Goal: Task Accomplishment & Management: Manage account settings

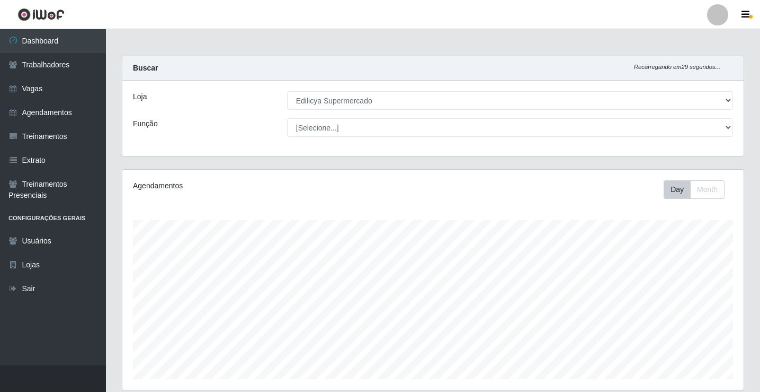
select select "460"
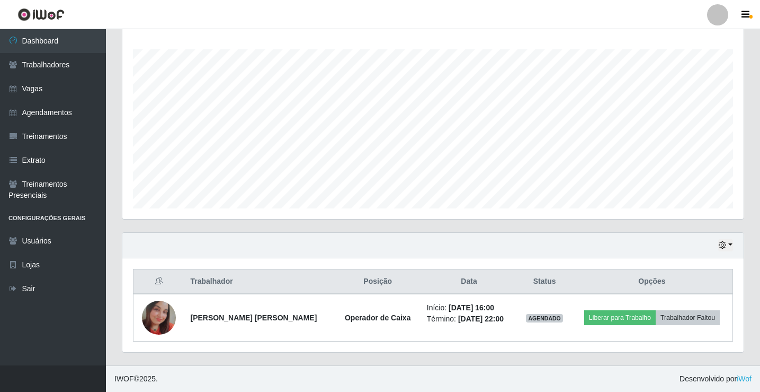
scroll to position [171, 0]
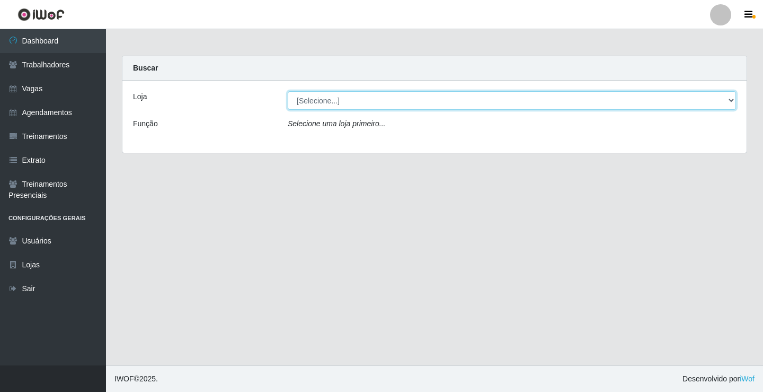
drag, startPoint x: 336, startPoint y: 100, endPoint x: 332, endPoint y: 109, distance: 10.0
click at [335, 105] on select "[Selecione...] Edilicya Supermercado" at bounding box center [512, 100] width 448 height 19
select select "460"
click at [288, 91] on select "[Selecione...] Edilicya Supermercado" at bounding box center [512, 100] width 448 height 19
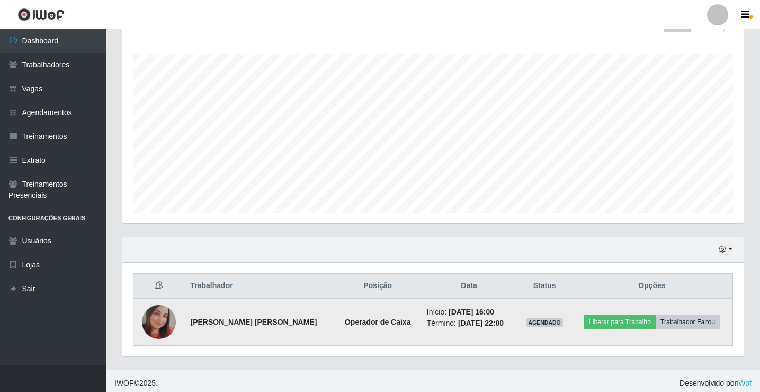
scroll to position [171, 0]
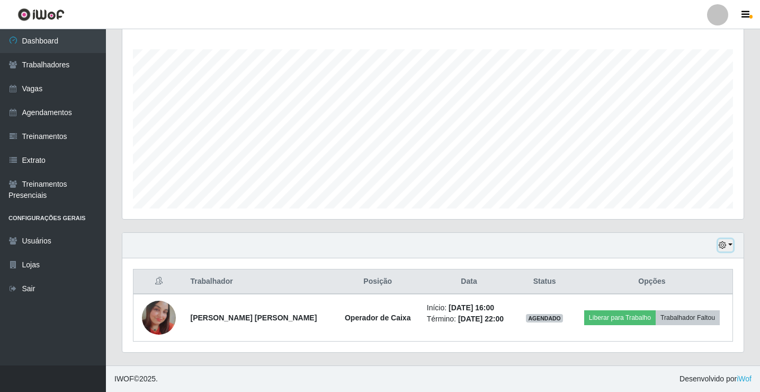
click at [727, 241] on button "button" at bounding box center [726, 245] width 15 height 12
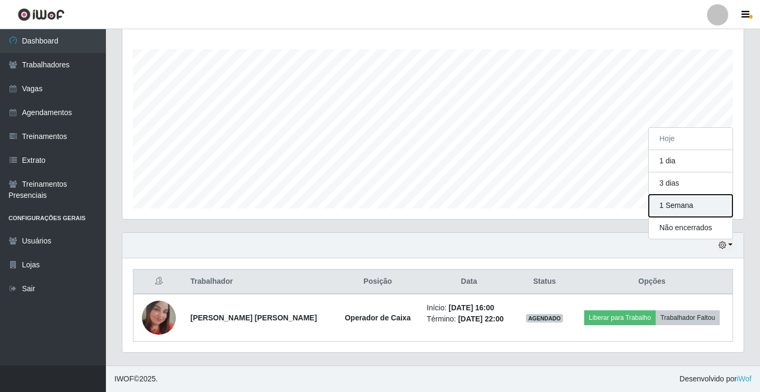
click at [676, 205] on button "1 Semana" at bounding box center [691, 205] width 84 height 22
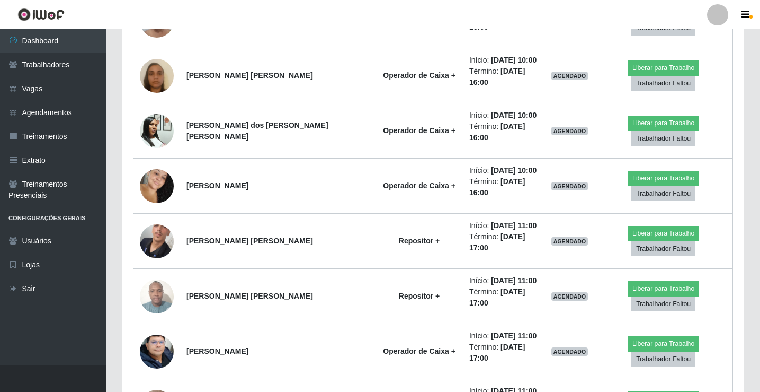
scroll to position [965, 0]
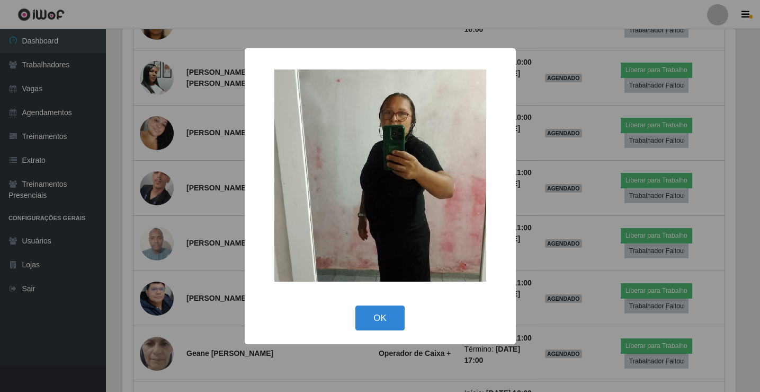
scroll to position [220, 616]
drag, startPoint x: 380, startPoint y: 315, endPoint x: 383, endPoint y: 305, distance: 10.6
click at [380, 314] on button "OK" at bounding box center [381, 317] width 49 height 25
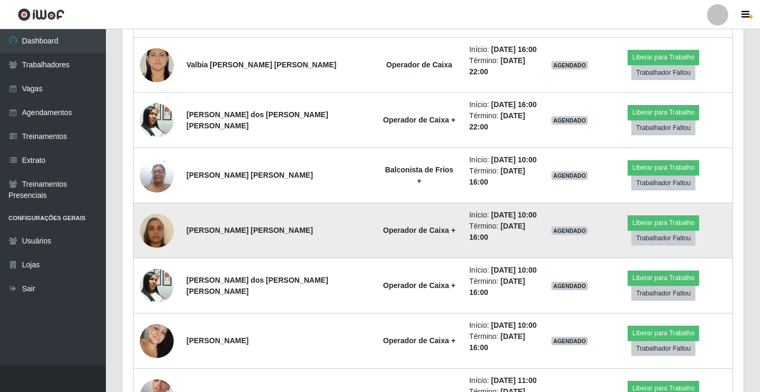
scroll to position [754, 0]
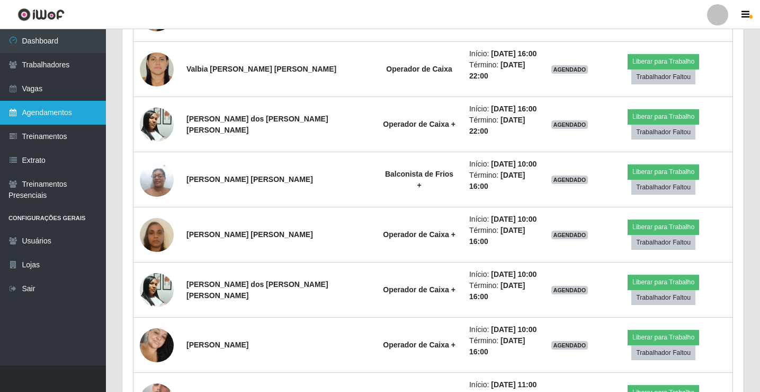
click at [69, 112] on link "Agendamentos" at bounding box center [53, 113] width 106 height 24
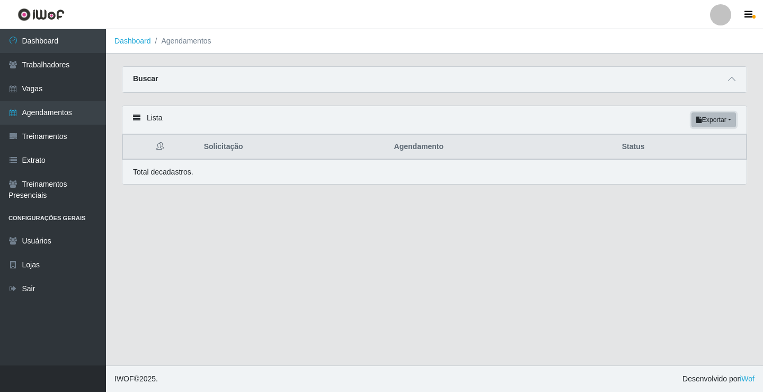
click at [722, 118] on button "Exportar" at bounding box center [714, 119] width 45 height 15
click at [668, 171] on button "Excel" at bounding box center [695, 162] width 84 height 22
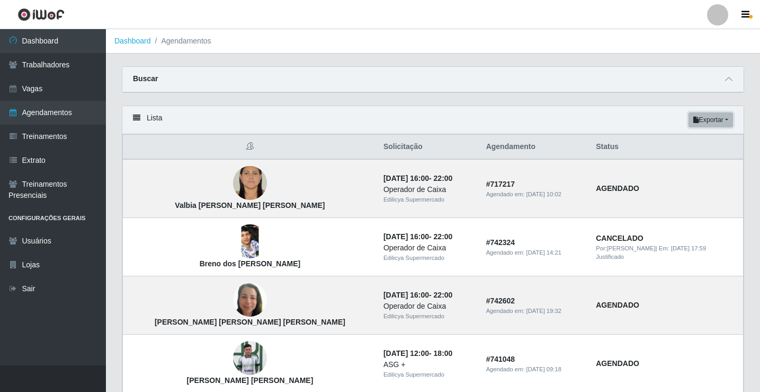
click at [701, 124] on button "Exportar" at bounding box center [711, 119] width 45 height 15
click at [668, 162] on button "Excel" at bounding box center [692, 162] width 84 height 22
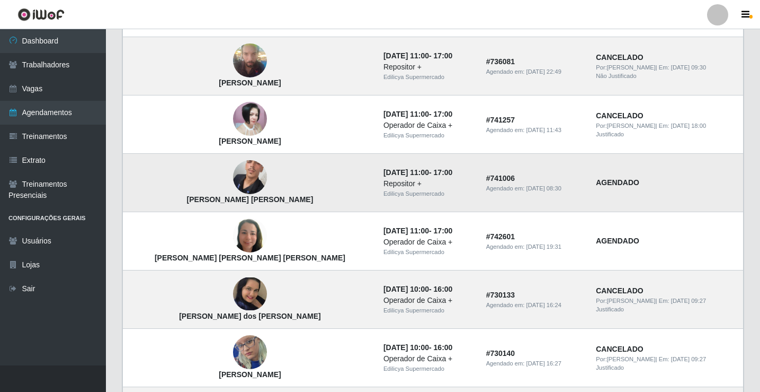
scroll to position [477, 0]
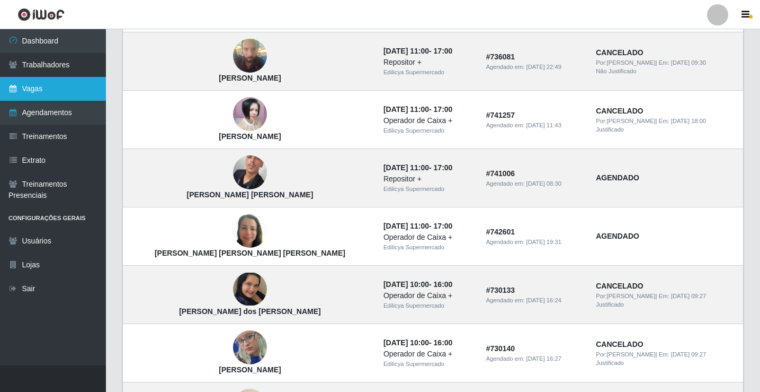
click at [56, 84] on link "Vagas" at bounding box center [53, 89] width 106 height 24
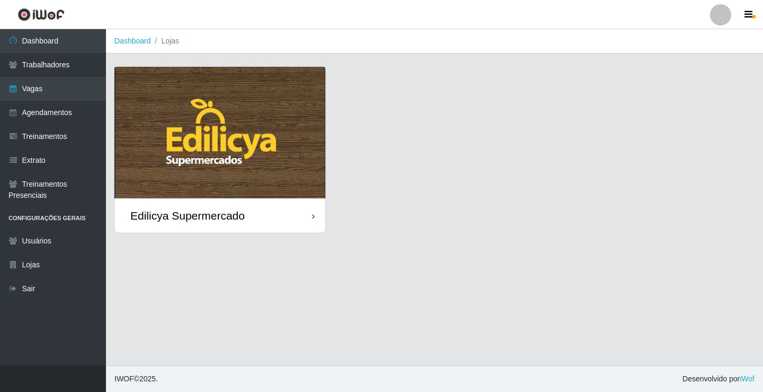
click at [193, 214] on div "Edilicya Supermercado" at bounding box center [187, 215] width 114 height 13
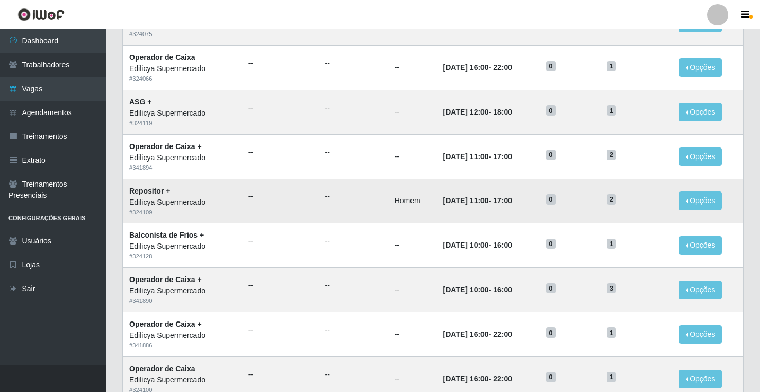
scroll to position [159, 0]
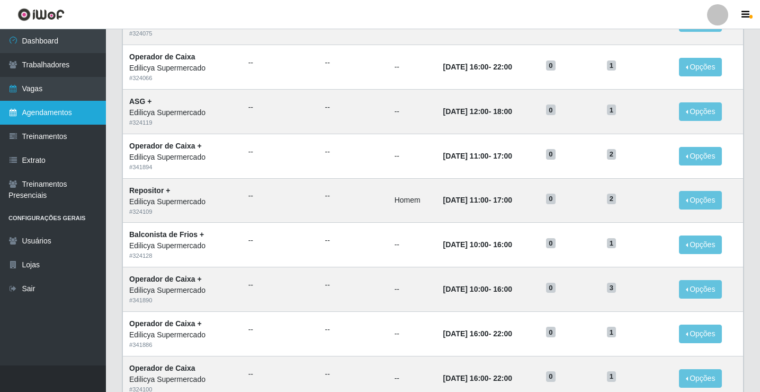
click at [59, 114] on link "Agendamentos" at bounding box center [53, 113] width 106 height 24
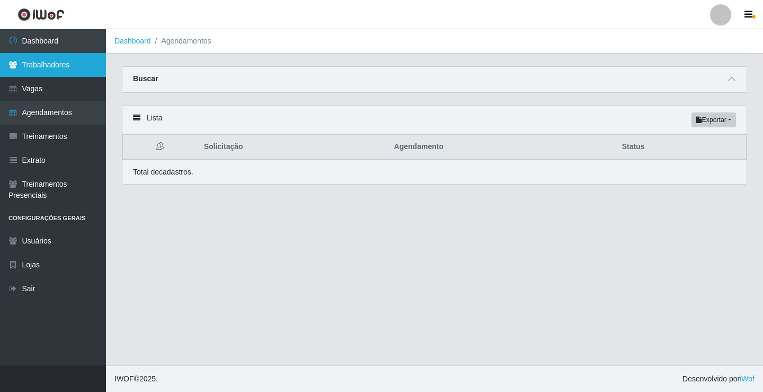
click at [48, 70] on link "Trabalhadores" at bounding box center [53, 65] width 106 height 24
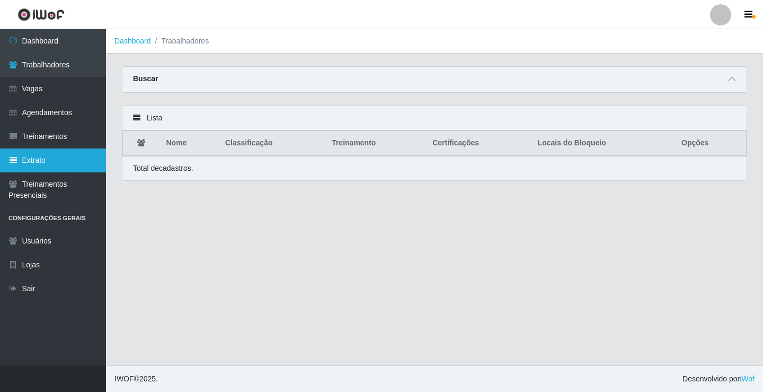
click at [52, 164] on link "Extrato" at bounding box center [53, 160] width 106 height 24
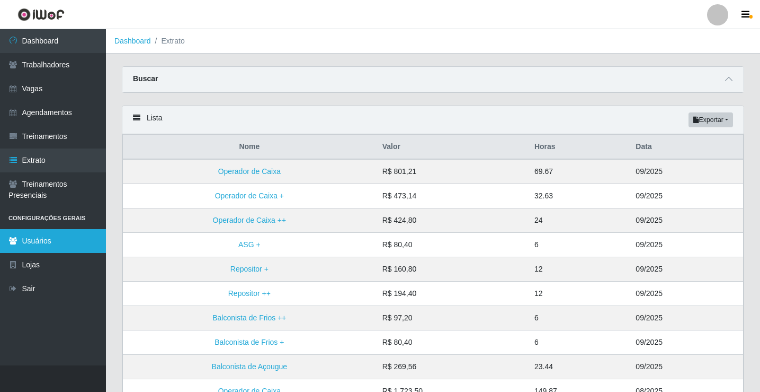
click at [45, 243] on link "Usuários" at bounding box center [53, 241] width 106 height 24
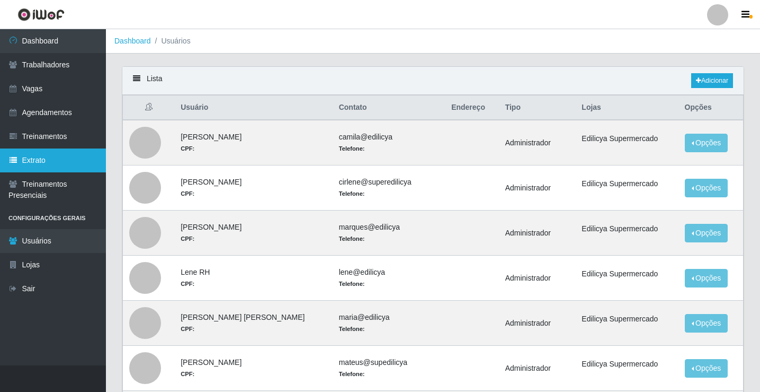
click at [31, 159] on link "Extrato" at bounding box center [53, 160] width 106 height 24
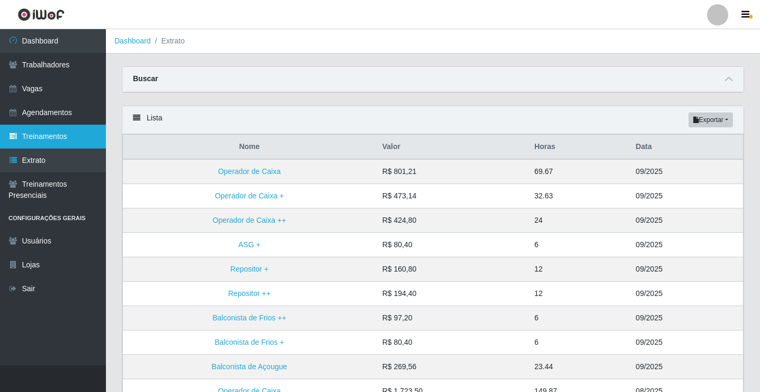
click at [37, 132] on link "Treinamentos" at bounding box center [53, 137] width 106 height 24
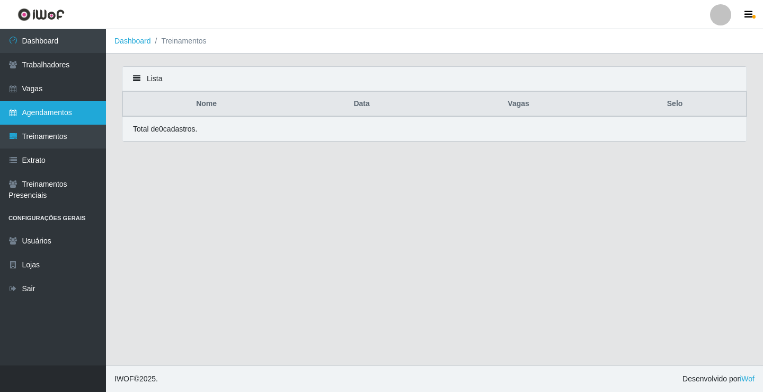
click at [43, 103] on link "Agendamentos" at bounding box center [53, 113] width 106 height 24
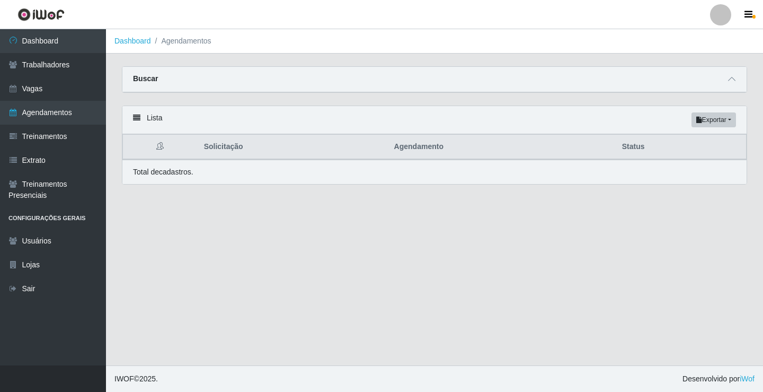
click at [164, 147] on icon at bounding box center [159, 145] width 7 height 7
click at [52, 91] on link "Vagas" at bounding box center [53, 89] width 106 height 24
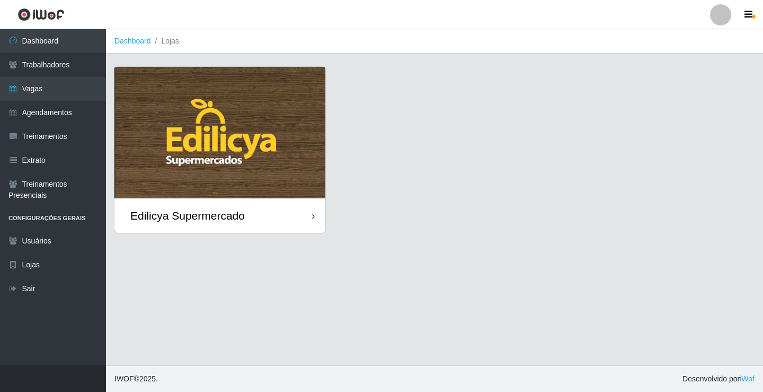
click at [155, 215] on div "Edilicya Supermercado" at bounding box center [187, 215] width 114 height 13
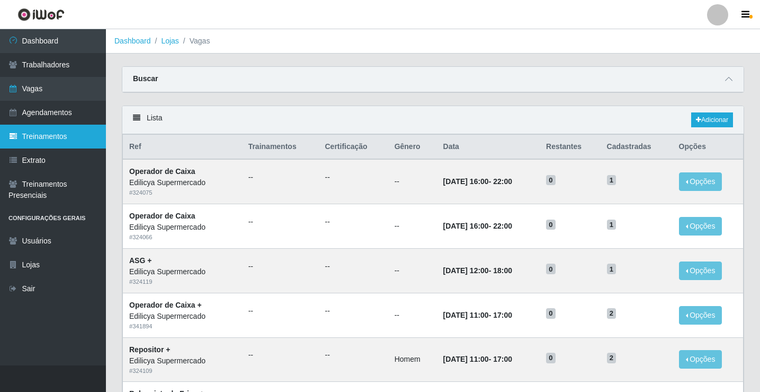
click at [24, 138] on link "Treinamentos" at bounding box center [53, 137] width 106 height 24
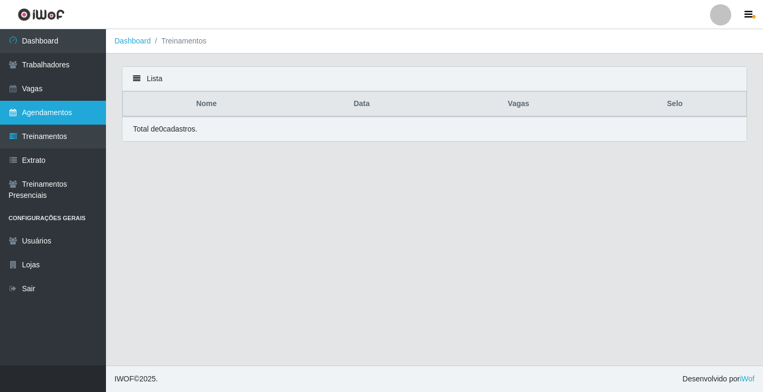
click at [36, 109] on link "Agendamentos" at bounding box center [53, 113] width 106 height 24
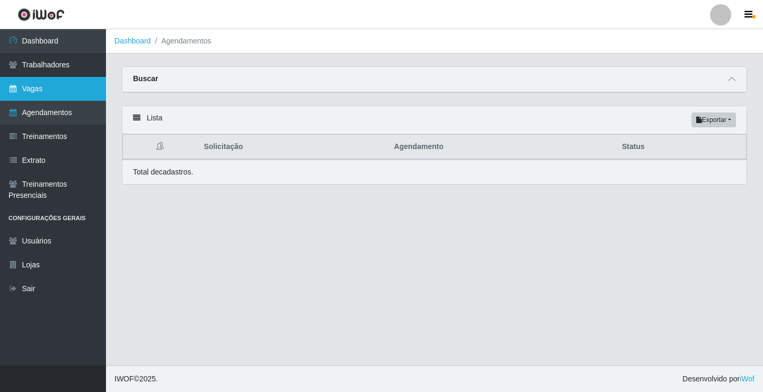
click at [59, 87] on link "Vagas" at bounding box center [53, 89] width 106 height 24
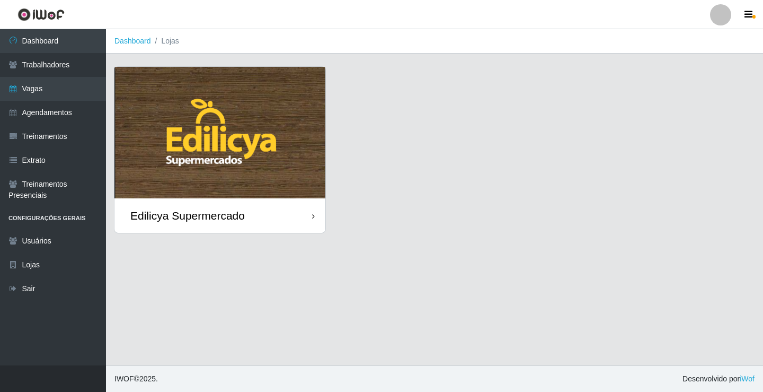
click at [173, 220] on div "Edilicya Supermercado" at bounding box center [187, 215] width 114 height 13
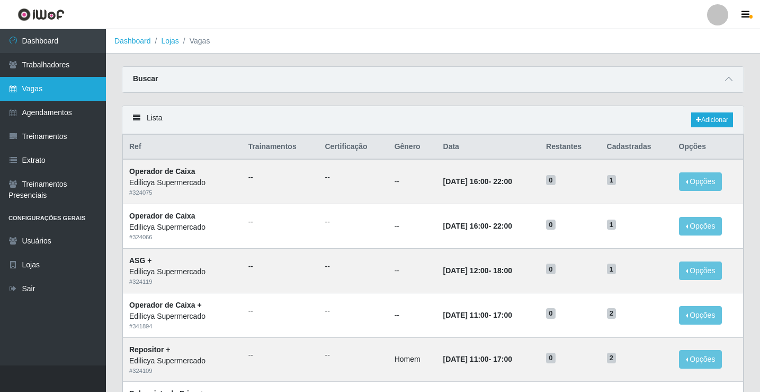
click at [37, 91] on link "Vagas" at bounding box center [53, 89] width 106 height 24
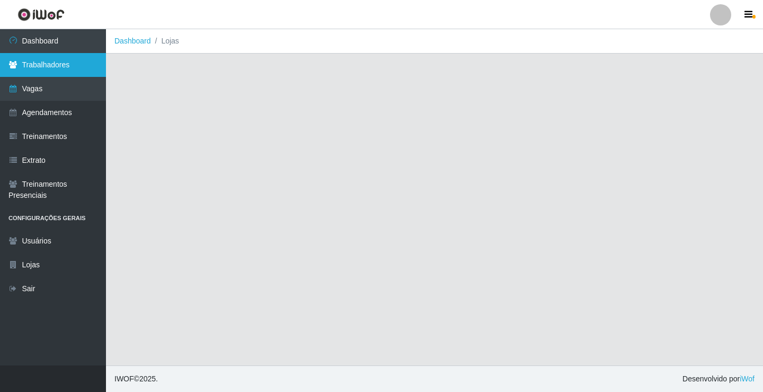
click at [48, 59] on link "Trabalhadores" at bounding box center [53, 65] width 106 height 24
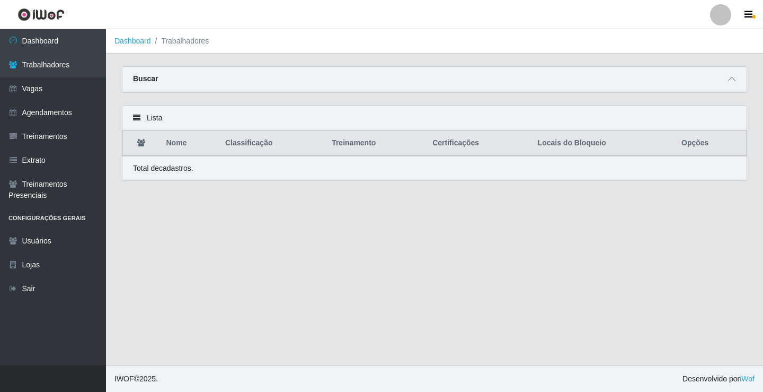
click at [138, 122] on div "Lista" at bounding box center [434, 118] width 624 height 24
click at [699, 144] on th "Opções" at bounding box center [711, 143] width 72 height 25
click at [731, 83] on icon at bounding box center [731, 78] width 7 height 7
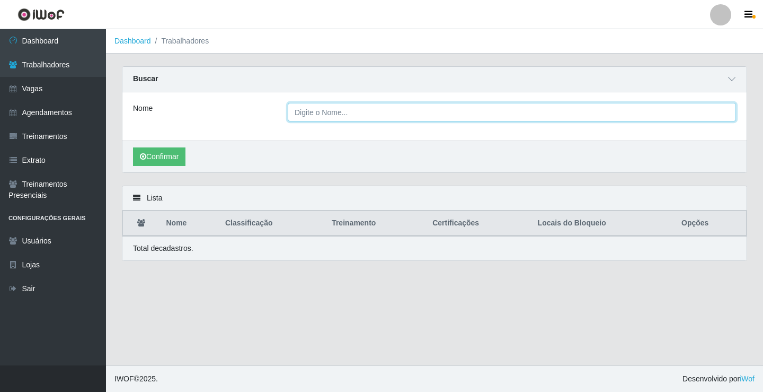
click at [324, 113] on input "Nome" at bounding box center [512, 112] width 448 height 19
click at [322, 111] on input "Nome" at bounding box center [512, 112] width 448 height 19
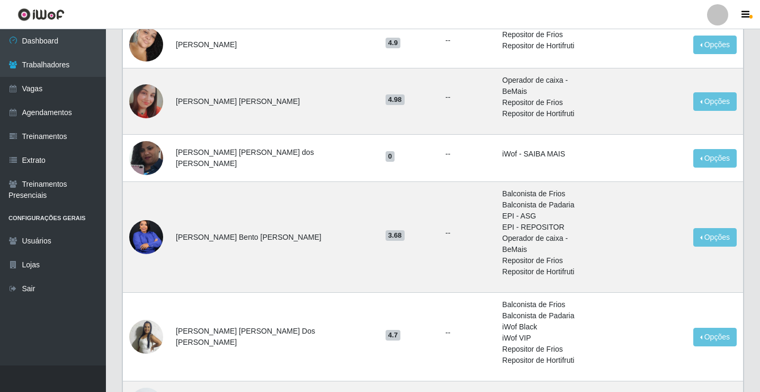
scroll to position [726, 0]
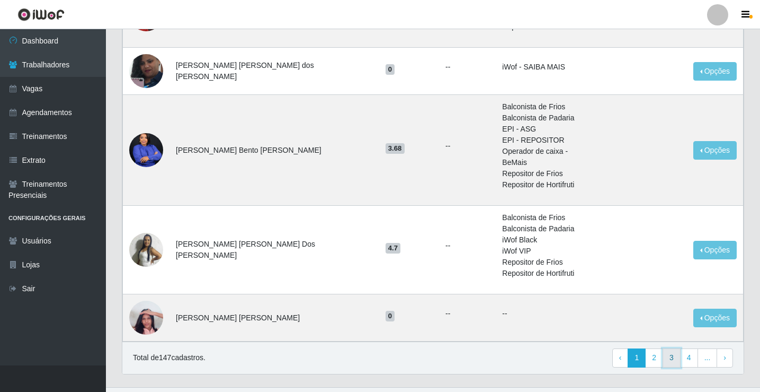
click at [671, 348] on link "3" at bounding box center [672, 357] width 18 height 19
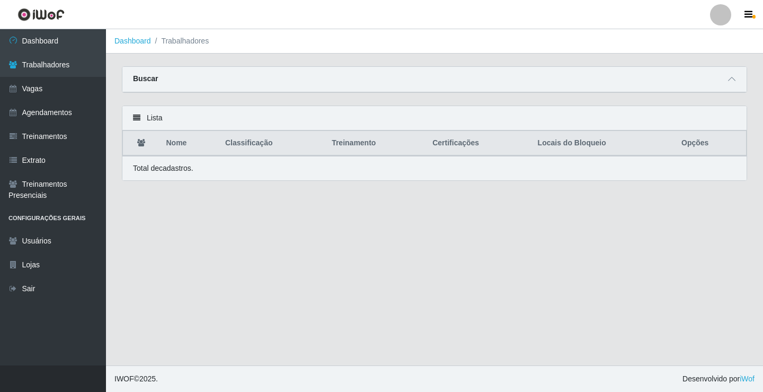
click at [740, 77] on div "Buscar" at bounding box center [434, 79] width 624 height 25
click at [732, 82] on icon at bounding box center [731, 78] width 7 height 7
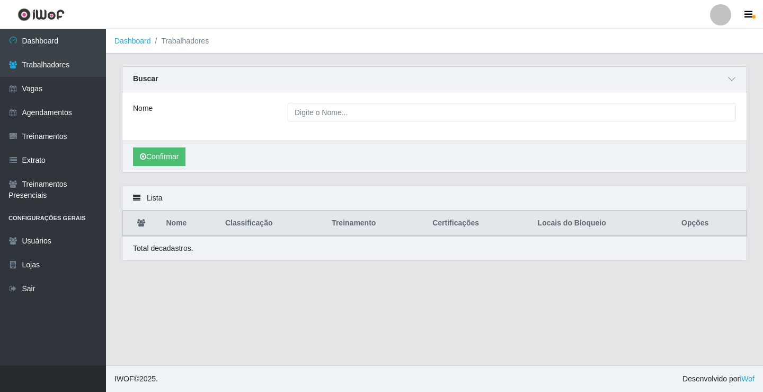
click at [141, 200] on div "Lista" at bounding box center [434, 198] width 624 height 24
drag, startPoint x: 139, startPoint y: 201, endPoint x: 265, endPoint y: 205, distance: 126.2
click at [142, 201] on div "Lista" at bounding box center [434, 198] width 624 height 24
click at [707, 229] on th "Opções" at bounding box center [711, 223] width 72 height 25
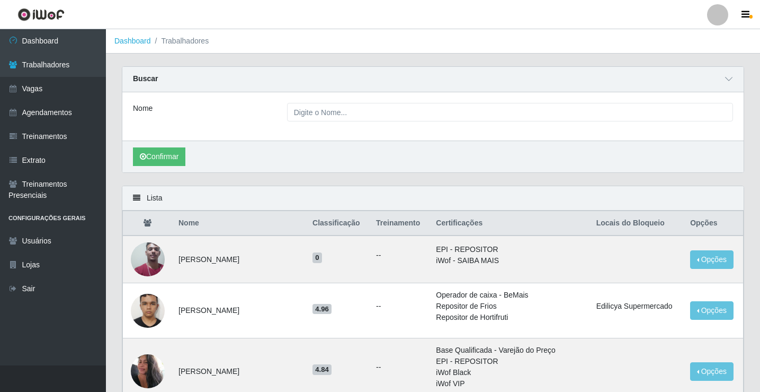
click at [130, 199] on div "Lista" at bounding box center [433, 198] width 622 height 24
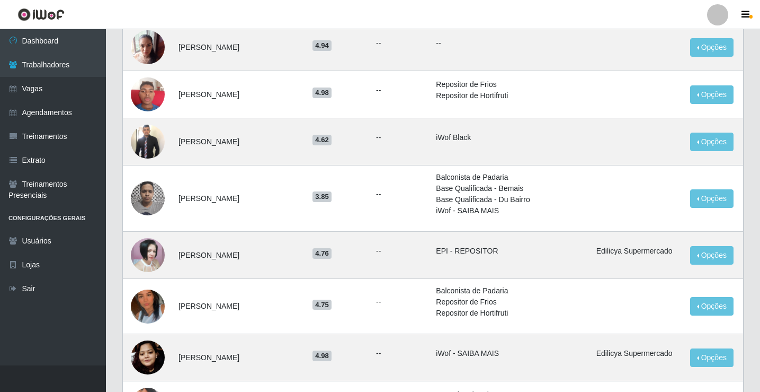
scroll to position [636, 0]
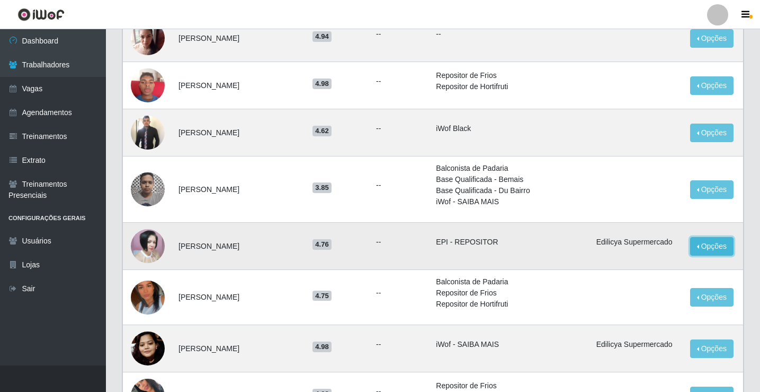
click at [702, 247] on button "Opções" at bounding box center [711, 246] width 43 height 19
click at [491, 254] on td "EPI - REPOSITOR" at bounding box center [510, 246] width 160 height 47
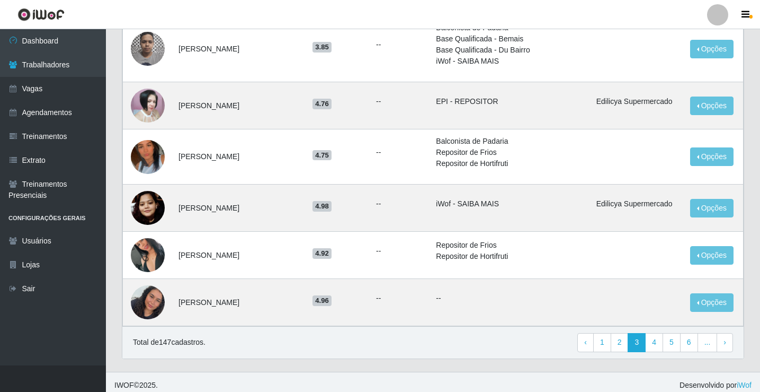
scroll to position [783, 0]
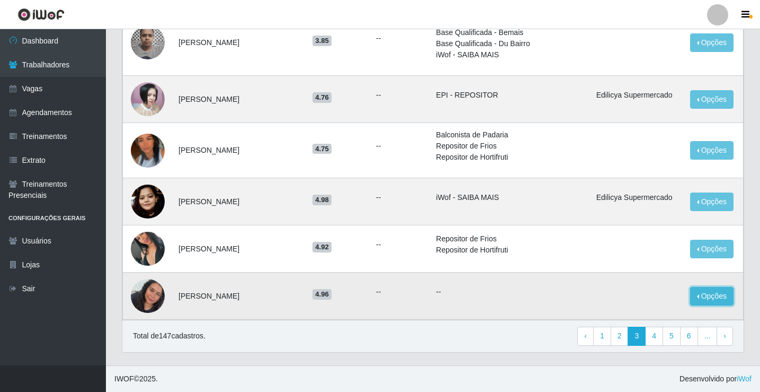
click at [711, 300] on button "Opções" at bounding box center [711, 296] width 43 height 19
click at [519, 289] on p "--" at bounding box center [509, 291] width 147 height 11
click at [663, 335] on link "4" at bounding box center [654, 335] width 18 height 19
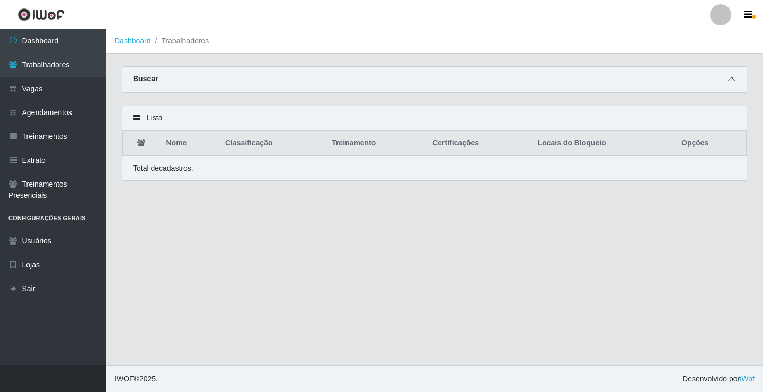
click at [735, 82] on icon at bounding box center [731, 78] width 7 height 7
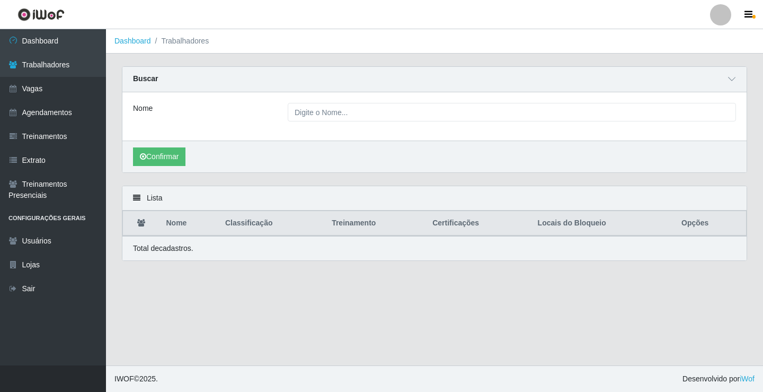
click at [148, 203] on div "Lista" at bounding box center [434, 198] width 624 height 24
drag, startPoint x: 137, startPoint y: 200, endPoint x: 144, endPoint y: 198, distance: 7.7
click at [137, 200] on icon at bounding box center [136, 197] width 7 height 7
click at [171, 222] on th "Nome" at bounding box center [189, 223] width 59 height 25
click at [144, 219] on th at bounding box center [141, 223] width 37 height 25
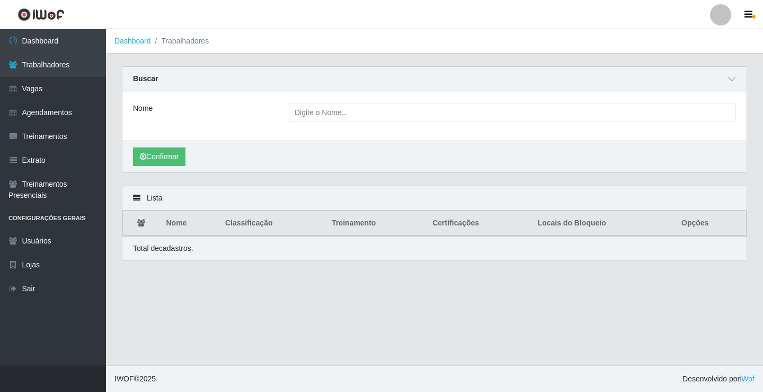
drag, startPoint x: 143, startPoint y: 225, endPoint x: 139, endPoint y: 208, distance: 17.4
click at [143, 226] on icon at bounding box center [141, 222] width 8 height 7
click at [140, 200] on div "Lista" at bounding box center [434, 198] width 624 height 24
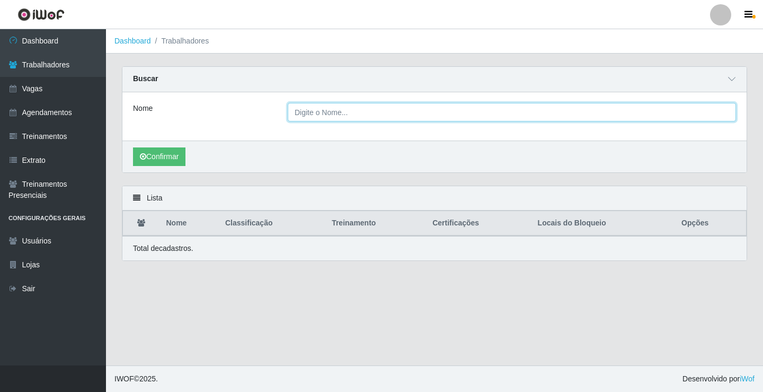
click at [356, 107] on input "Nome" at bounding box center [512, 112] width 448 height 19
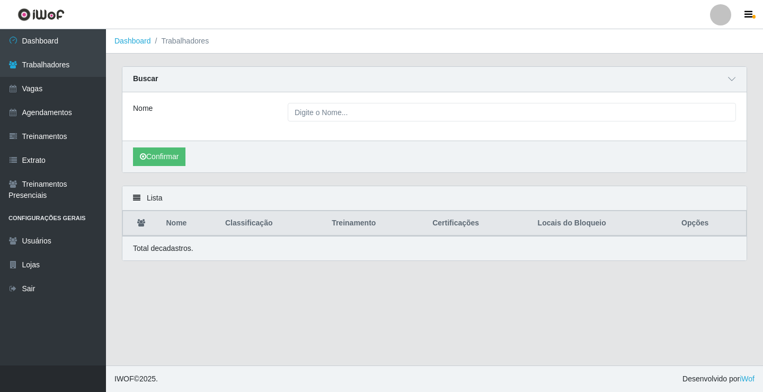
click at [461, 162] on div "Confirmar" at bounding box center [434, 156] width 624 height 32
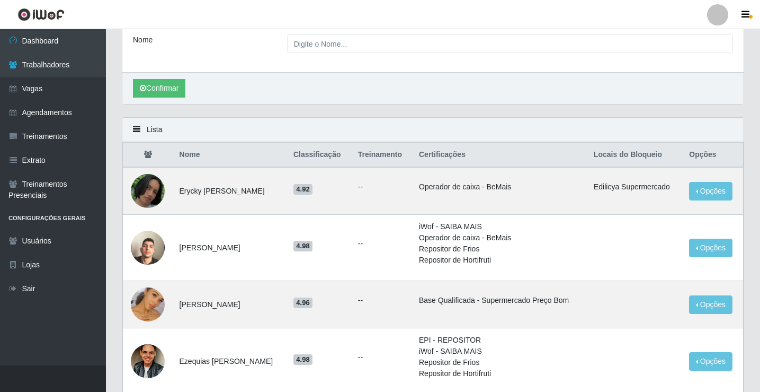
scroll to position [159, 0]
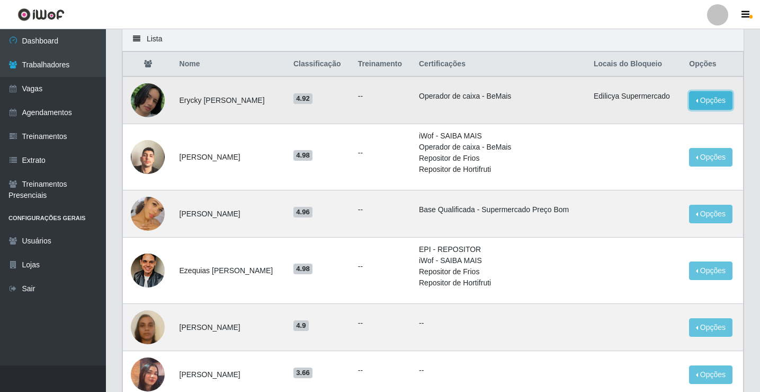
click at [708, 103] on button "Opções" at bounding box center [710, 100] width 43 height 19
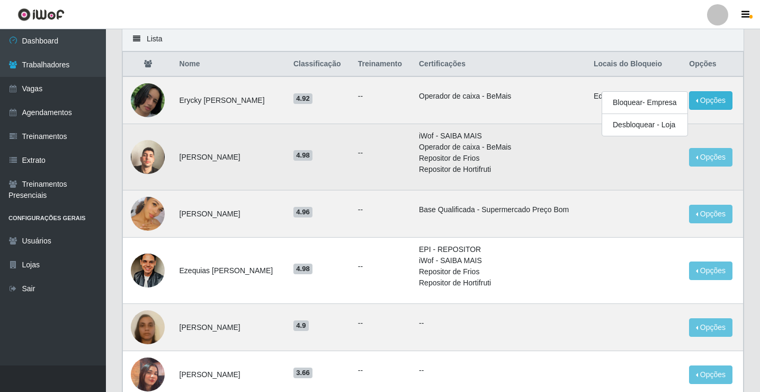
click at [628, 188] on td at bounding box center [635, 157] width 95 height 66
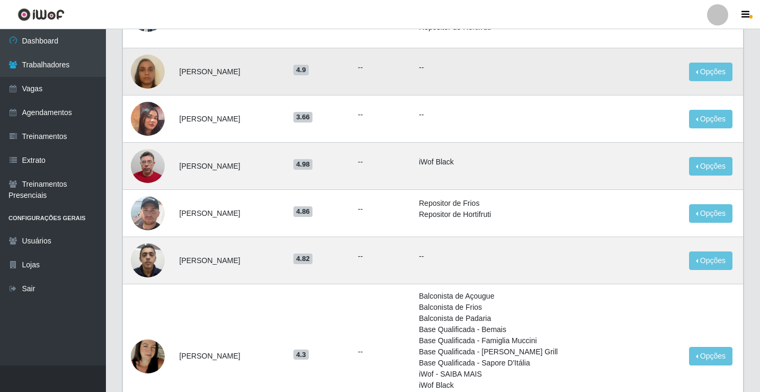
scroll to position [424, 0]
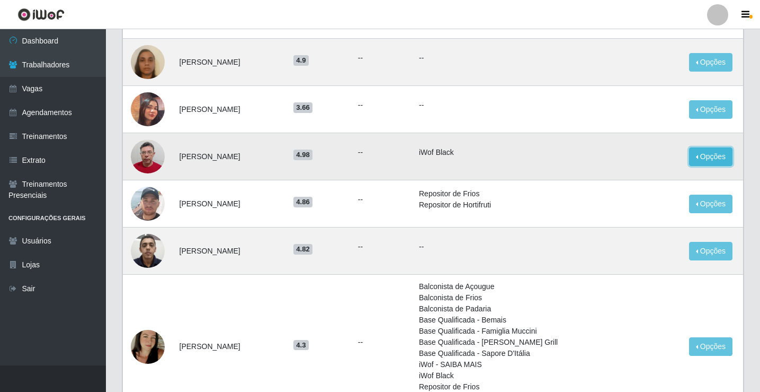
click at [698, 151] on button "Opções" at bounding box center [710, 156] width 43 height 19
click at [550, 161] on td "iWof Black" at bounding box center [500, 156] width 175 height 47
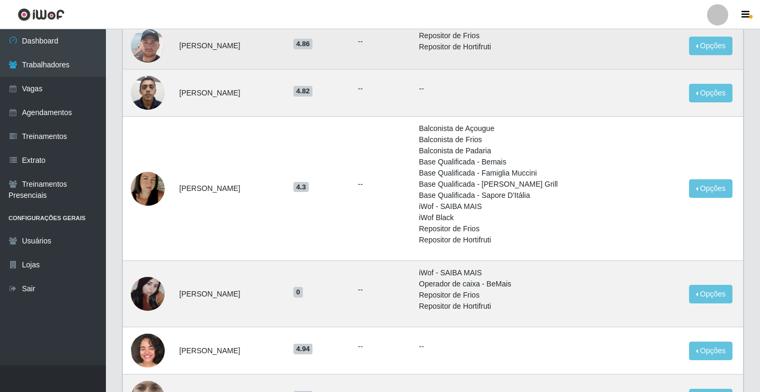
scroll to position [583, 0]
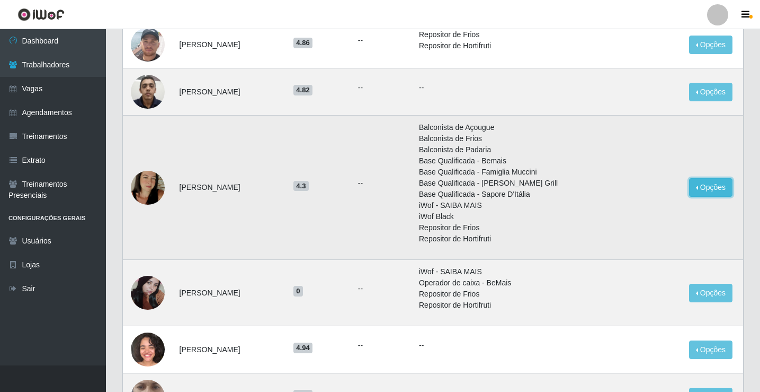
click at [702, 190] on button "Opções" at bounding box center [710, 187] width 43 height 19
click at [632, 155] on td at bounding box center [635, 188] width 95 height 144
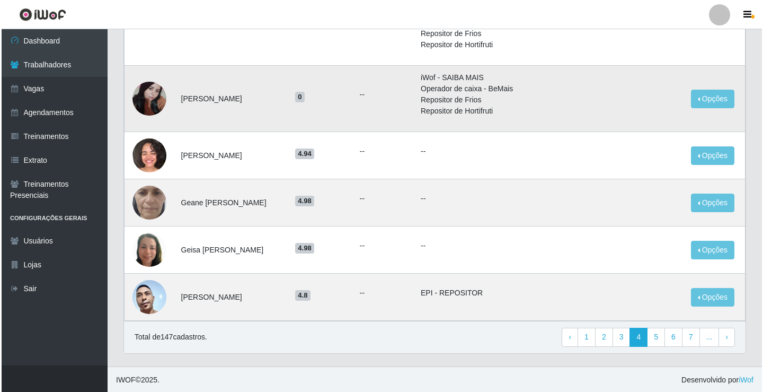
scroll to position [778, 0]
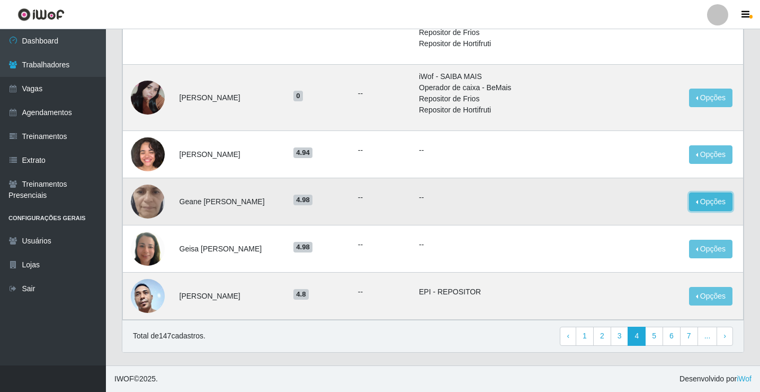
click at [710, 200] on button "Opções" at bounding box center [710, 201] width 43 height 19
click at [643, 228] on button "Bloquear - Loja" at bounding box center [644, 226] width 85 height 22
